Goal: Check status: Check status

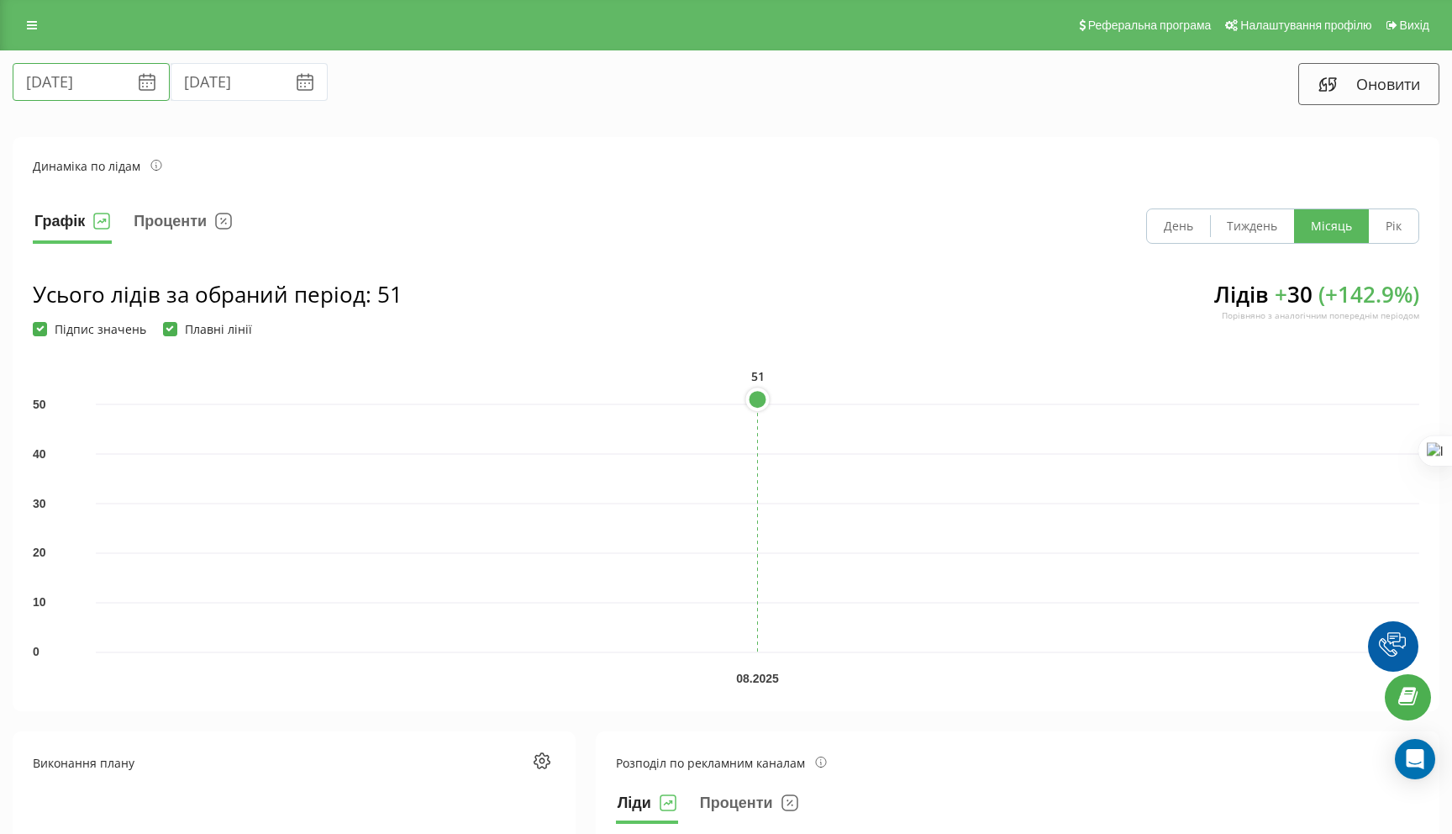
click at [82, 77] on input "[DATE]" at bounding box center [91, 82] width 157 height 38
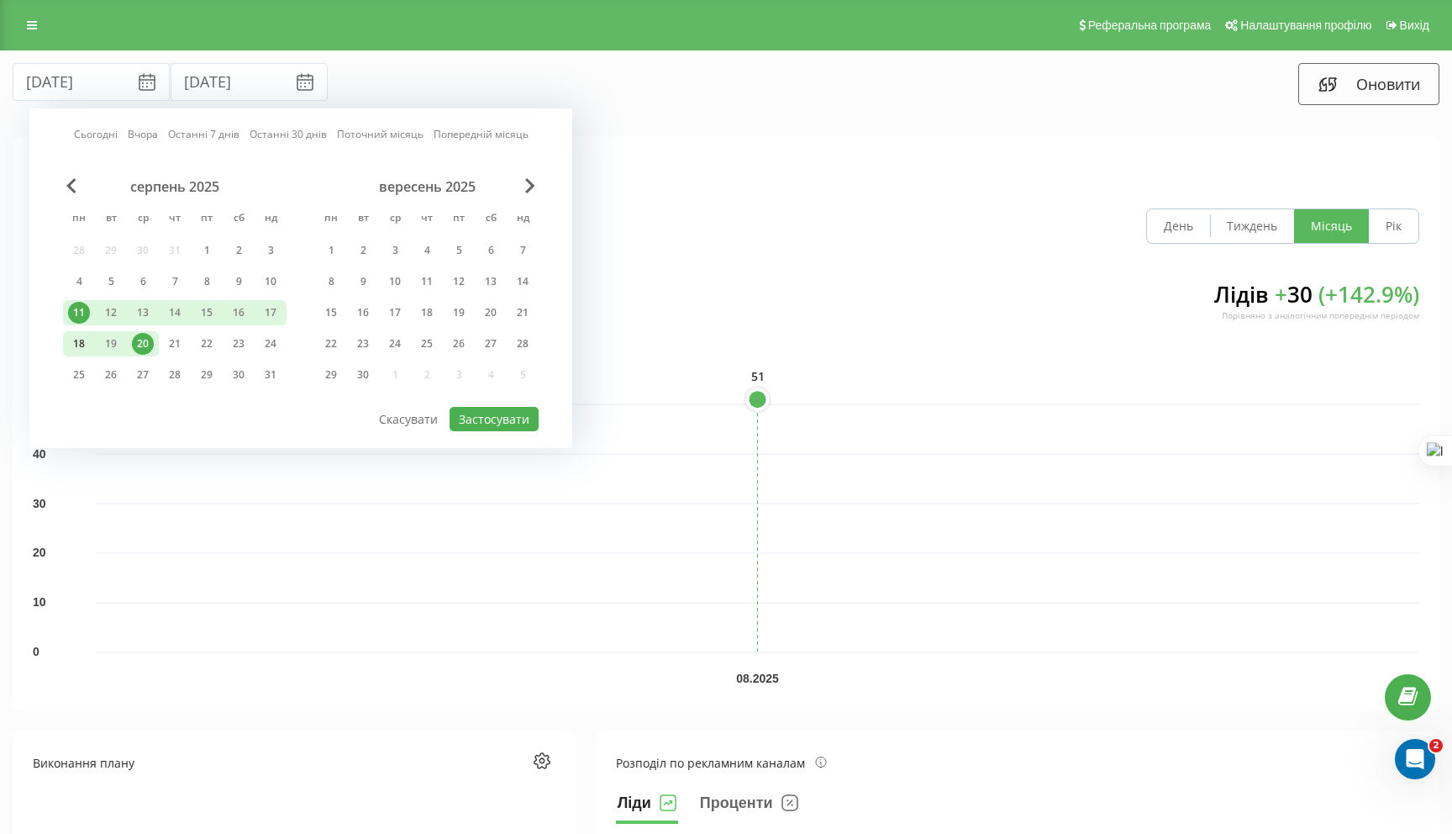
click at [78, 341] on div "18" at bounding box center [79, 344] width 22 height 22
click at [174, 342] on div "21" at bounding box center [175, 344] width 22 height 22
click at [498, 414] on button "Застосувати" at bounding box center [494, 419] width 89 height 24
type input "[DATE]"
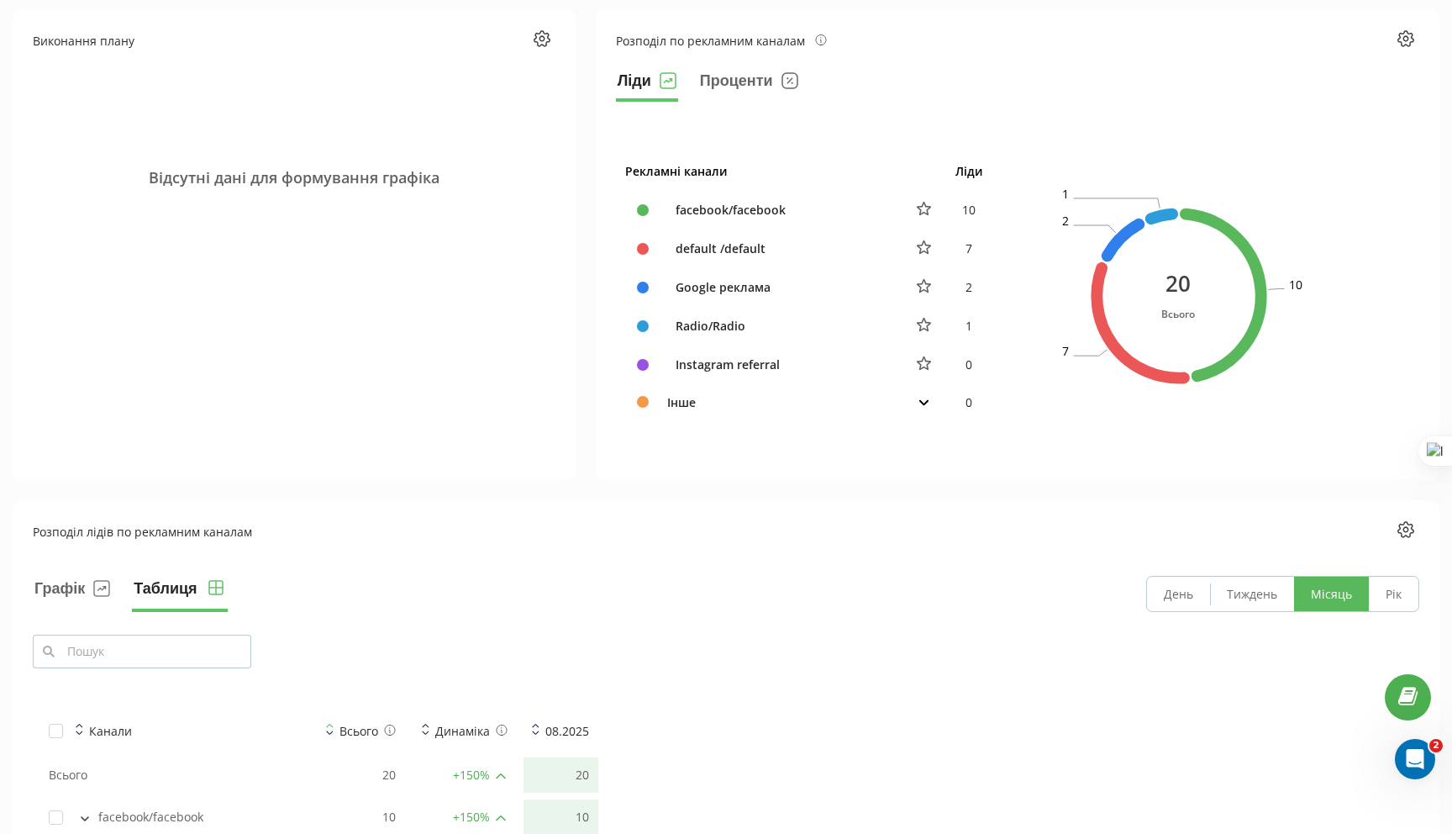
scroll to position [732, 0]
